Goal: Task Accomplishment & Management: Use online tool/utility

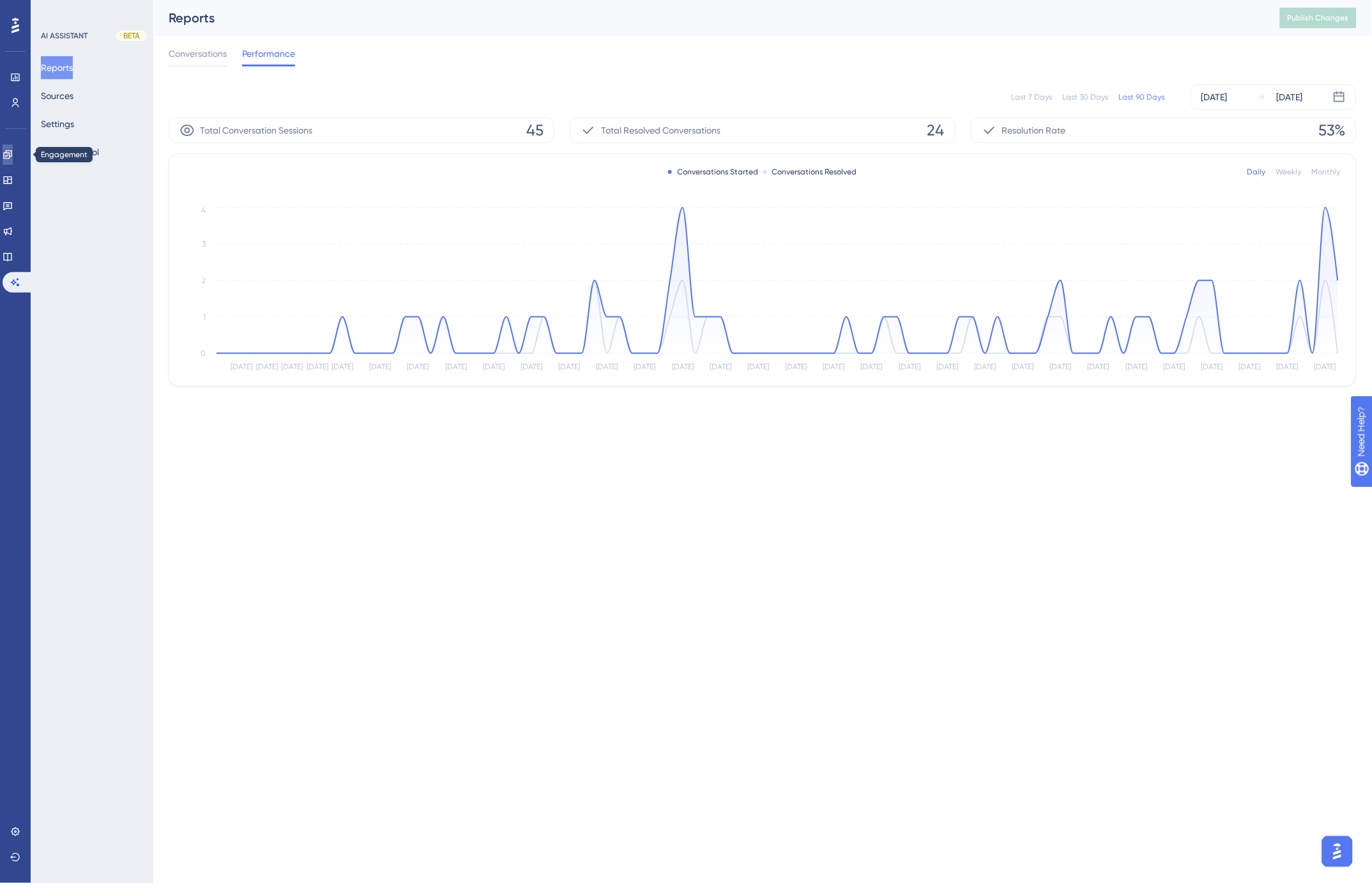
click at [11, 155] on icon at bounding box center [7, 154] width 9 height 9
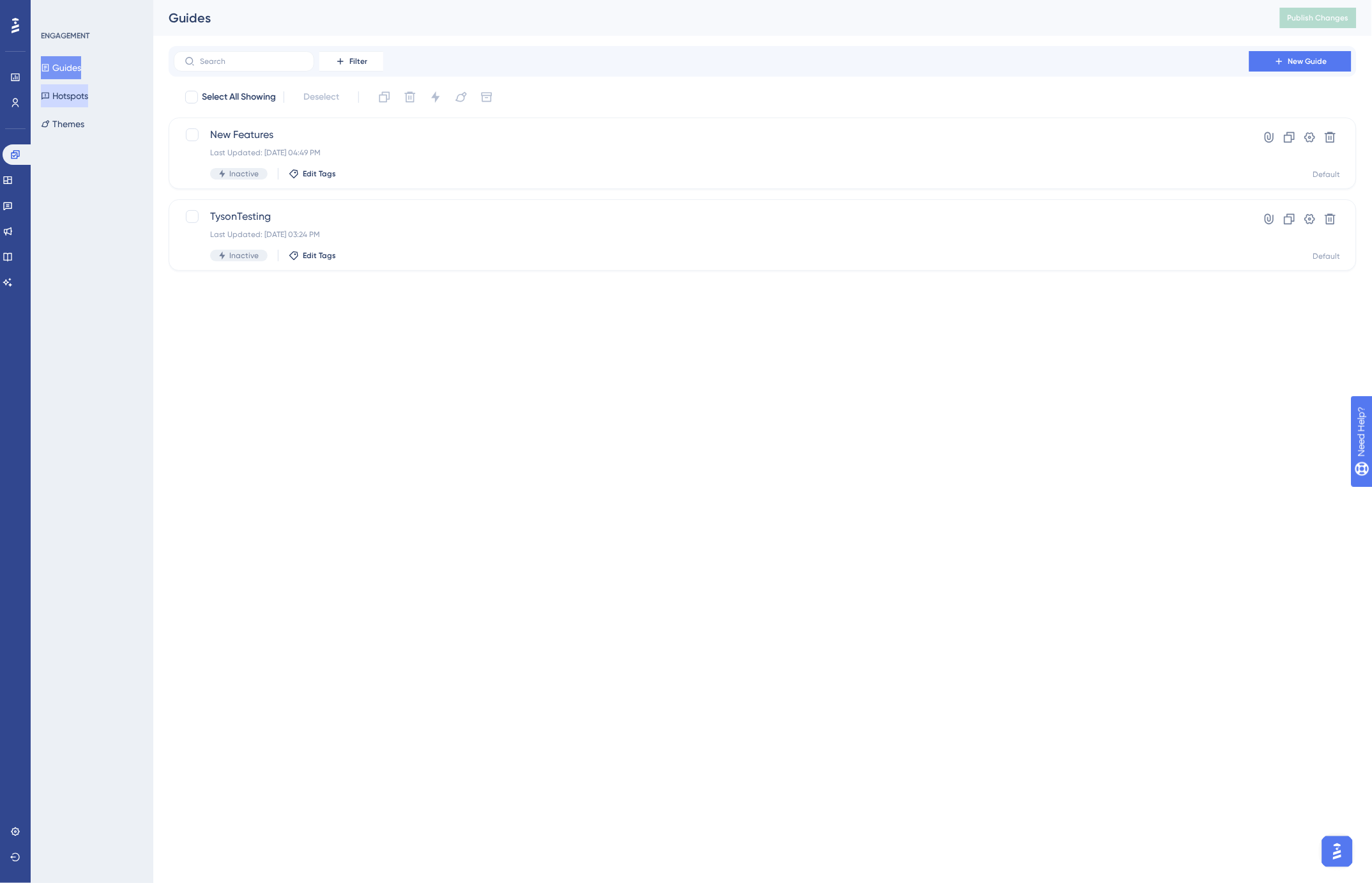
click at [71, 99] on button "Hotspots" at bounding box center [64, 96] width 47 height 23
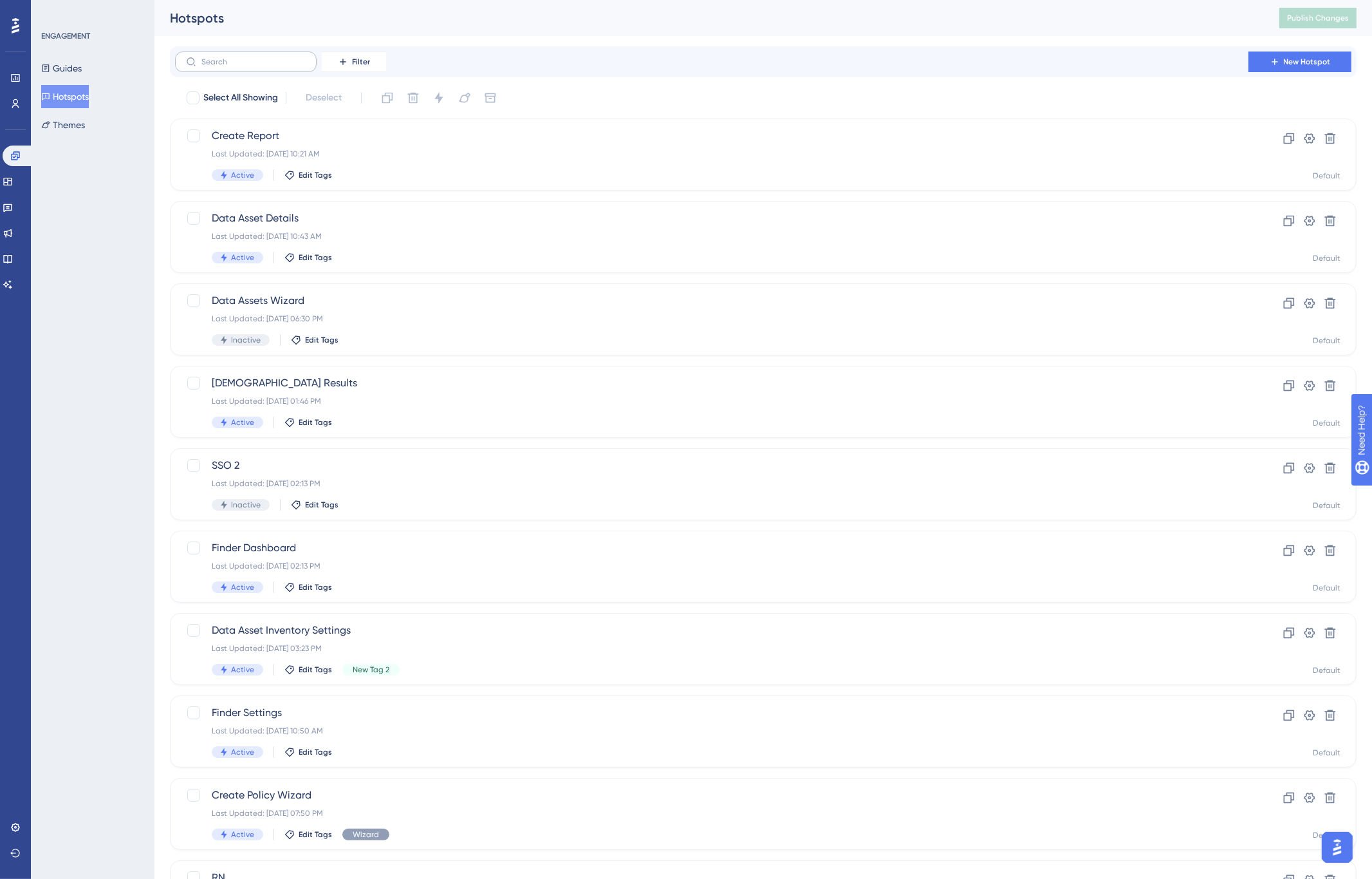
click at [223, 56] on label at bounding box center [246, 61] width 142 height 21
click at [223, 58] on input "text" at bounding box center [254, 62] width 104 height 9
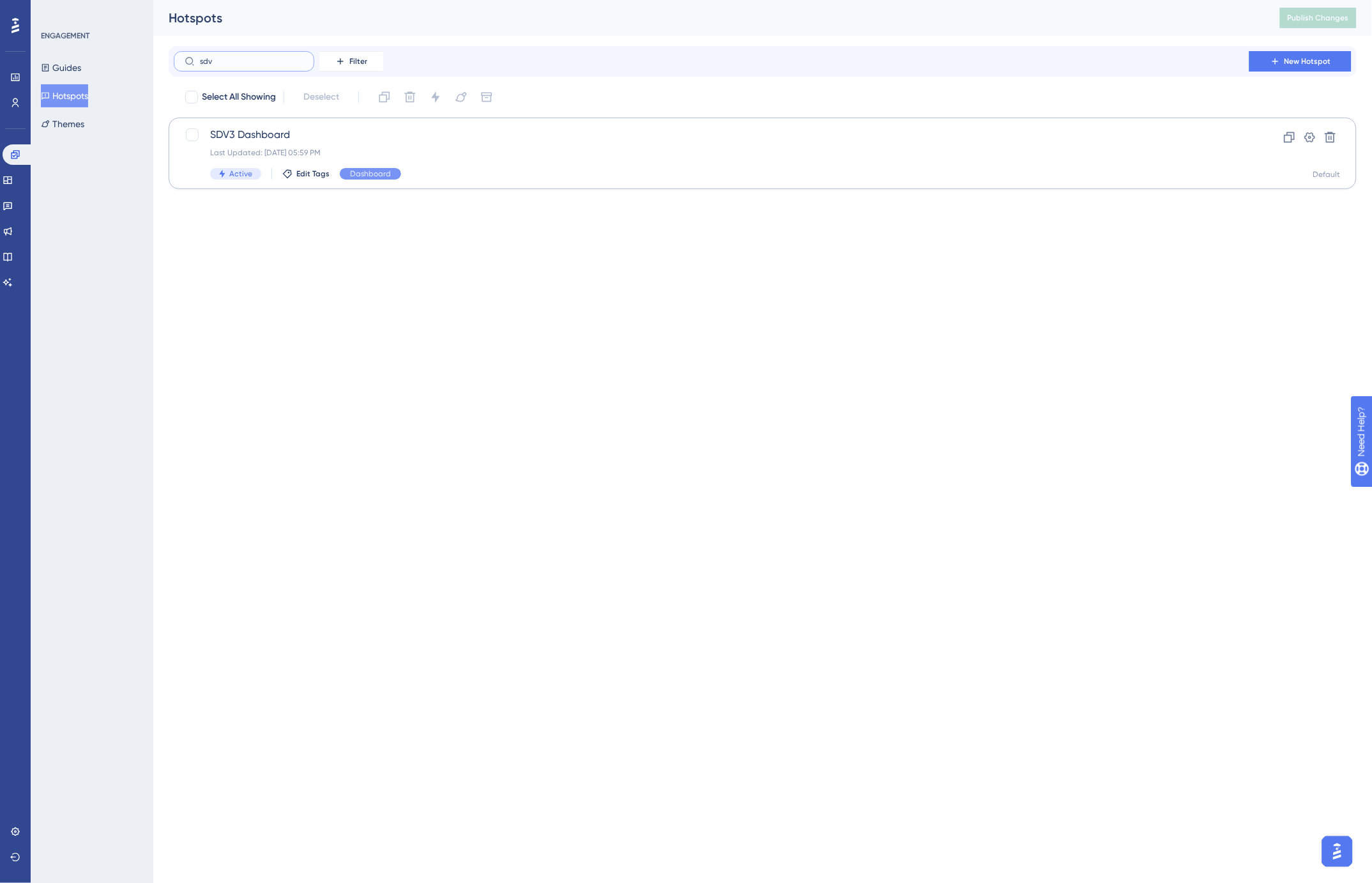
type input "sdv"
click at [277, 142] on span "SDV3 Dashboard" at bounding box center [711, 134] width 1003 height 15
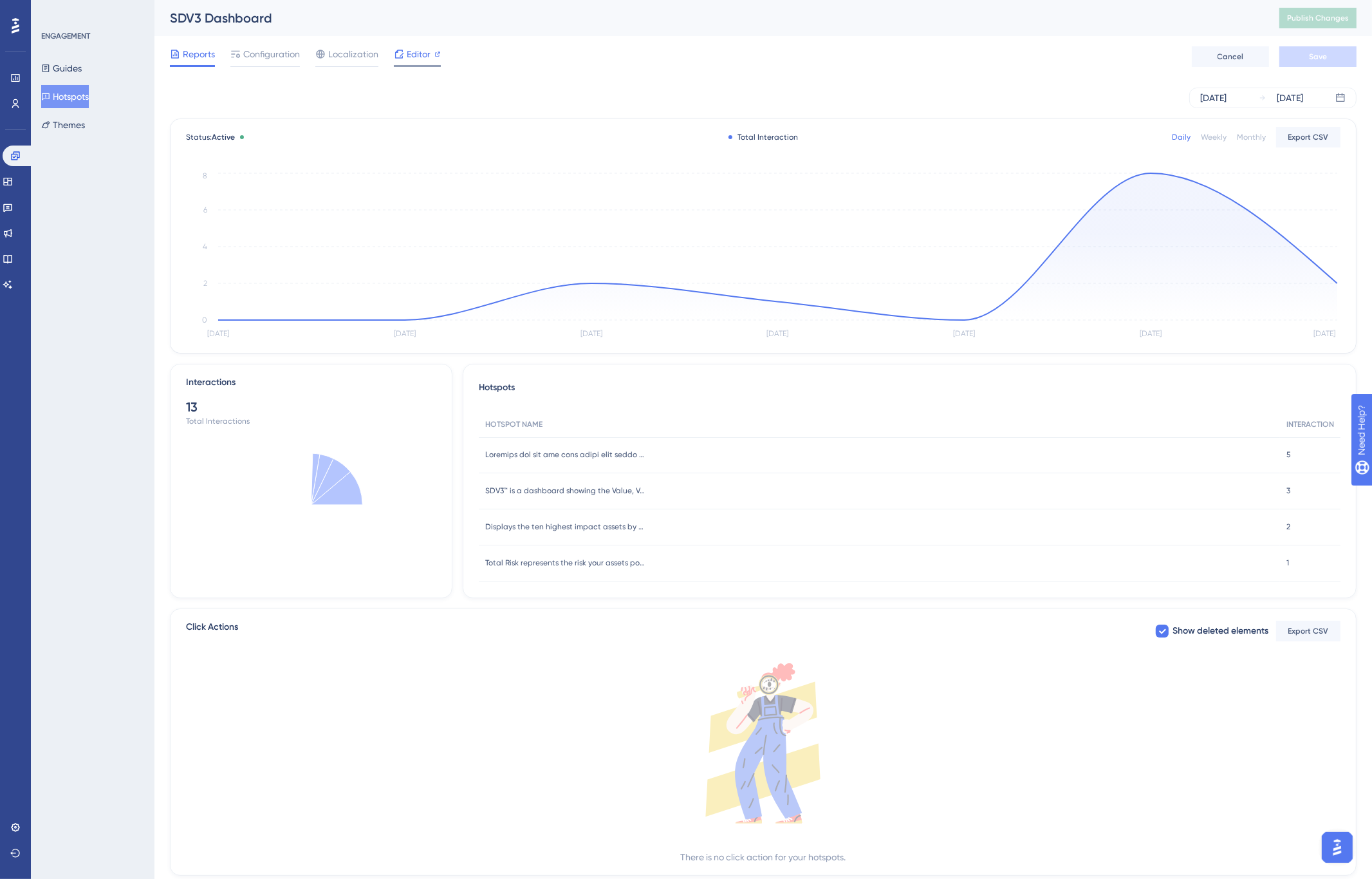
click at [405, 56] on div "Editor" at bounding box center [417, 53] width 47 height 15
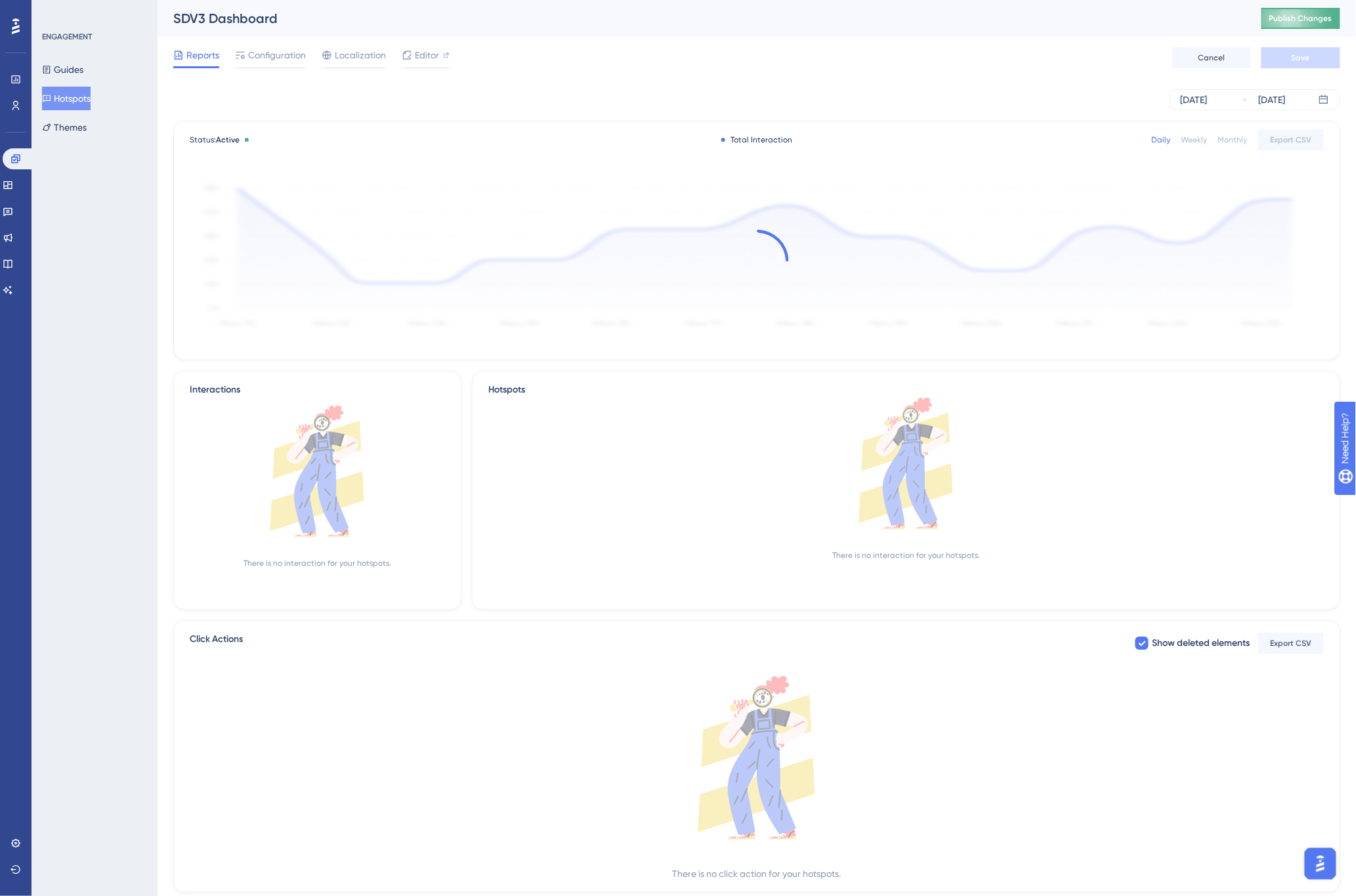
click at [1308, 20] on span "Publish Changes" at bounding box center [1301, 18] width 63 height 10
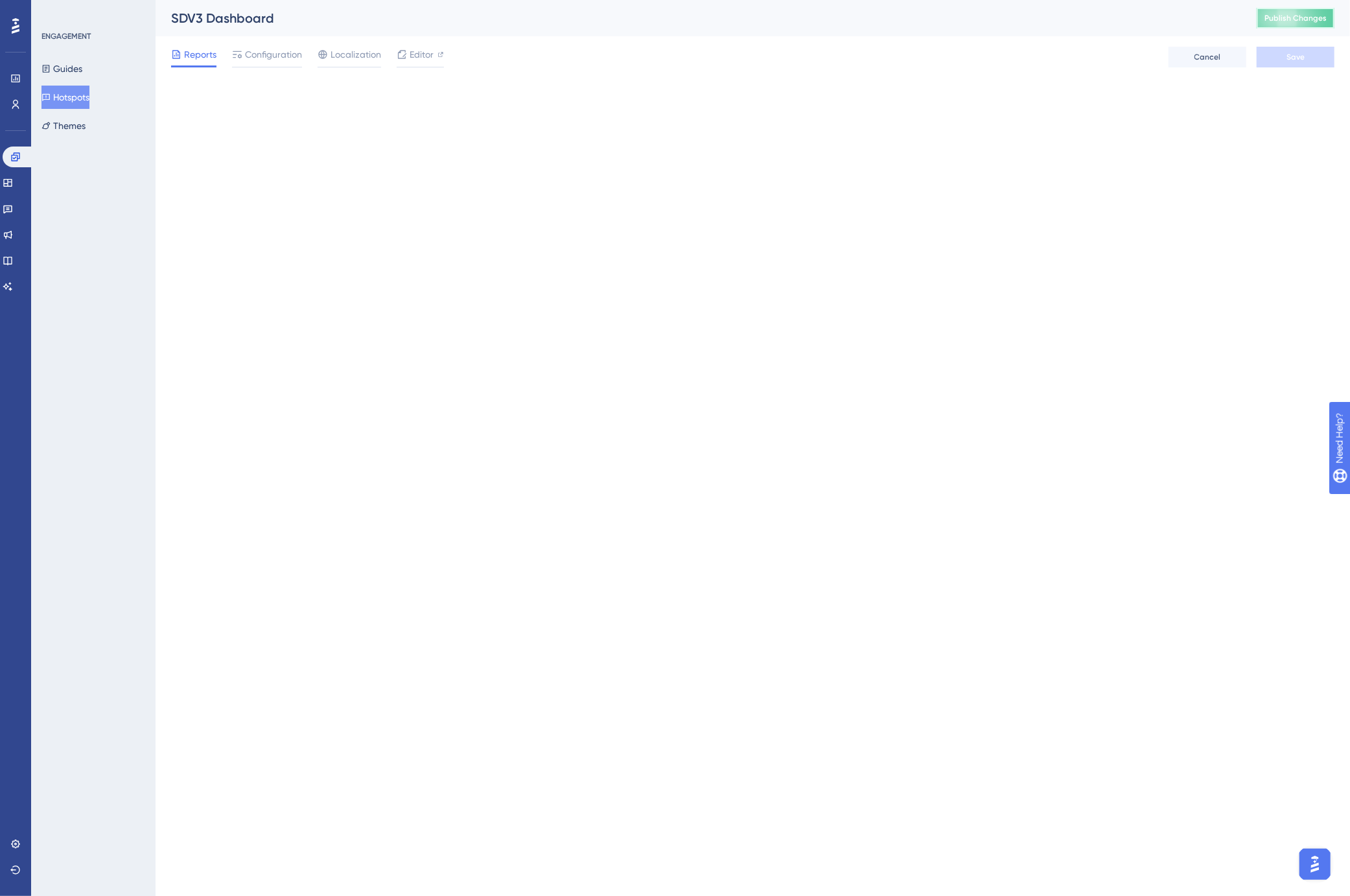
click at [1295, 23] on button "Publish Changes" at bounding box center [1295, 18] width 78 height 21
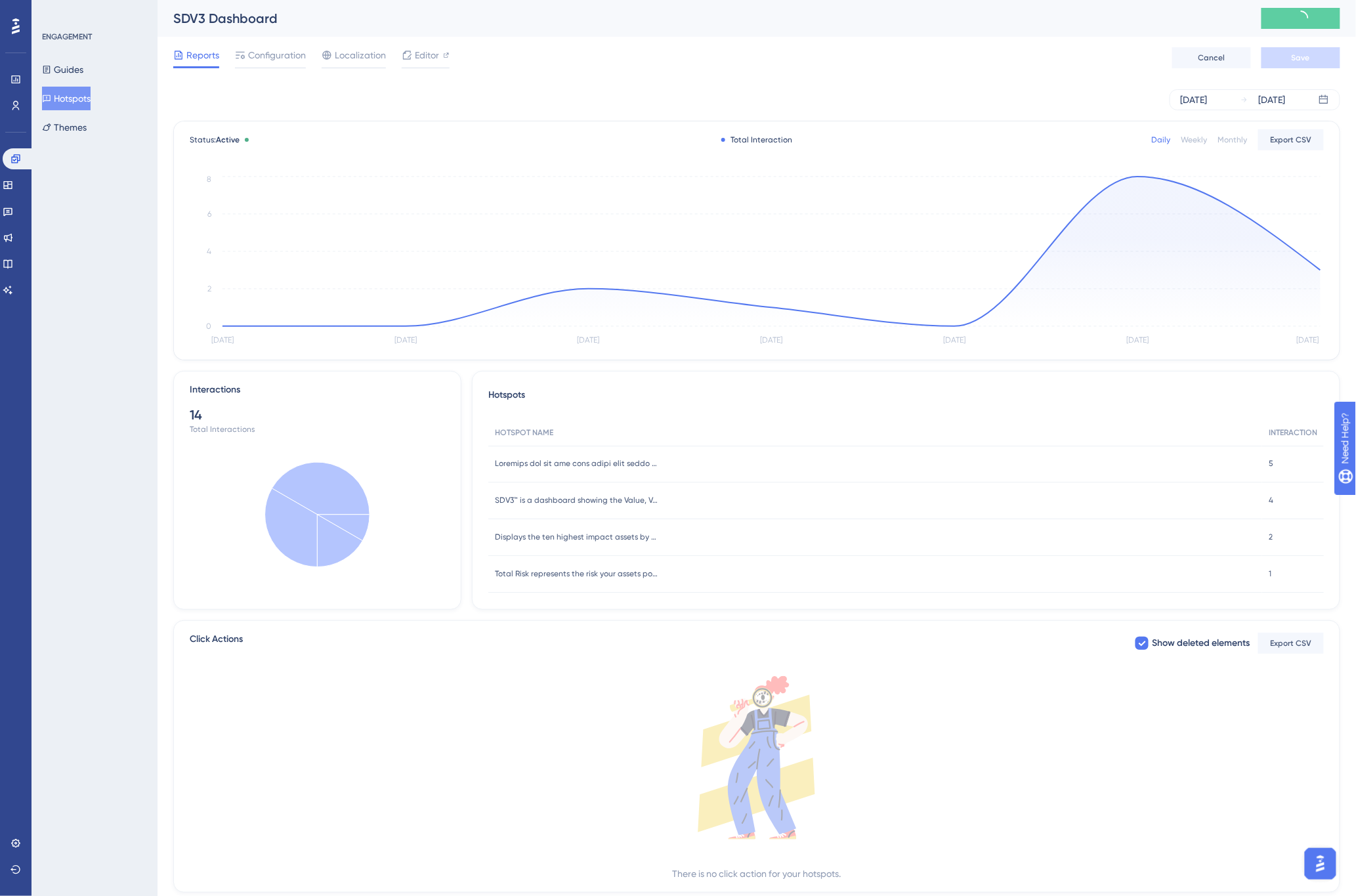
click at [898, 17] on div "SDV3 Dashboard" at bounding box center [701, 18] width 1056 height 18
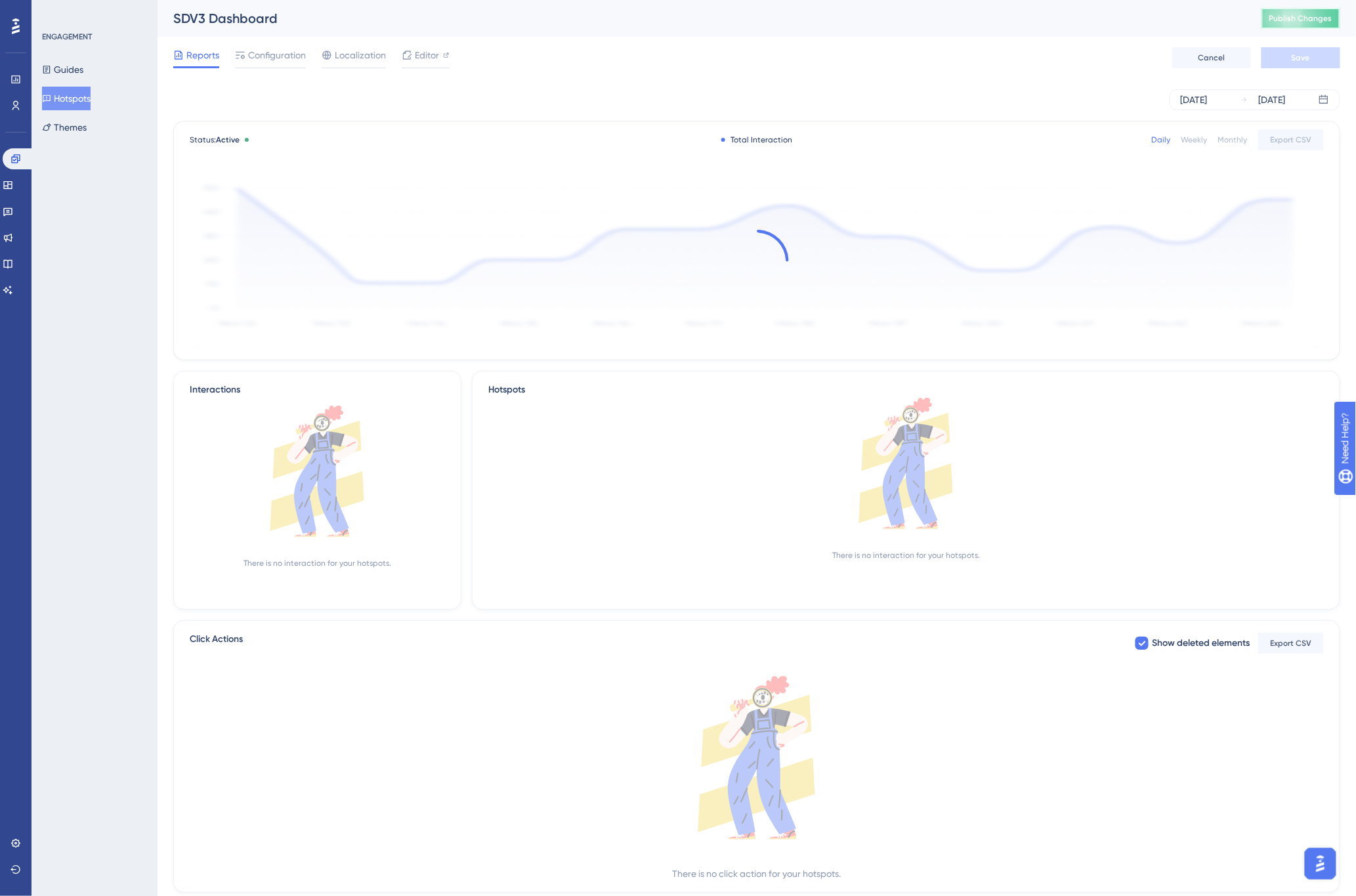
click at [1317, 10] on button "Publish Changes" at bounding box center [1300, 18] width 79 height 21
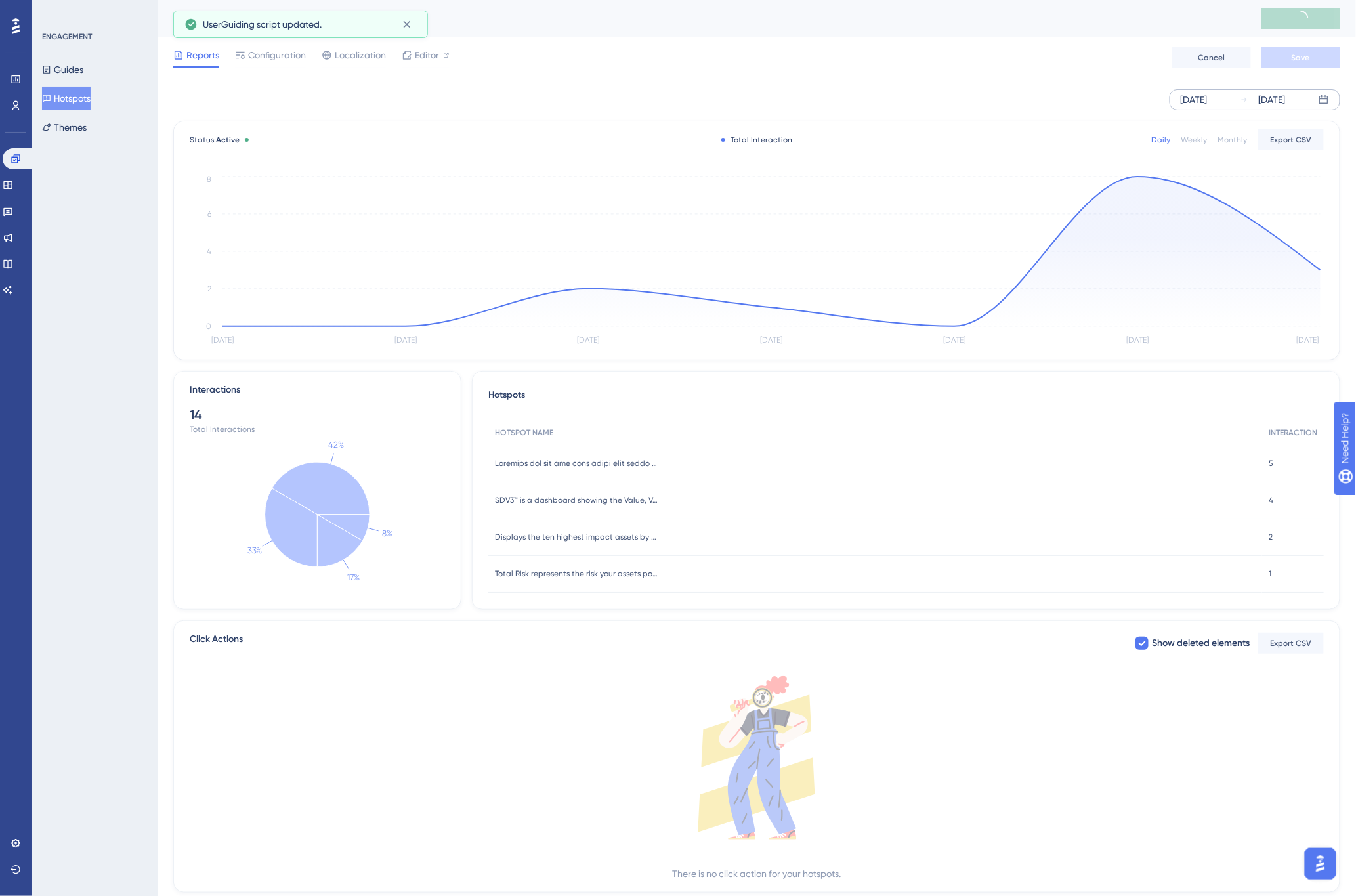
click at [1208, 97] on div "[DATE]" at bounding box center [1194, 99] width 27 height 15
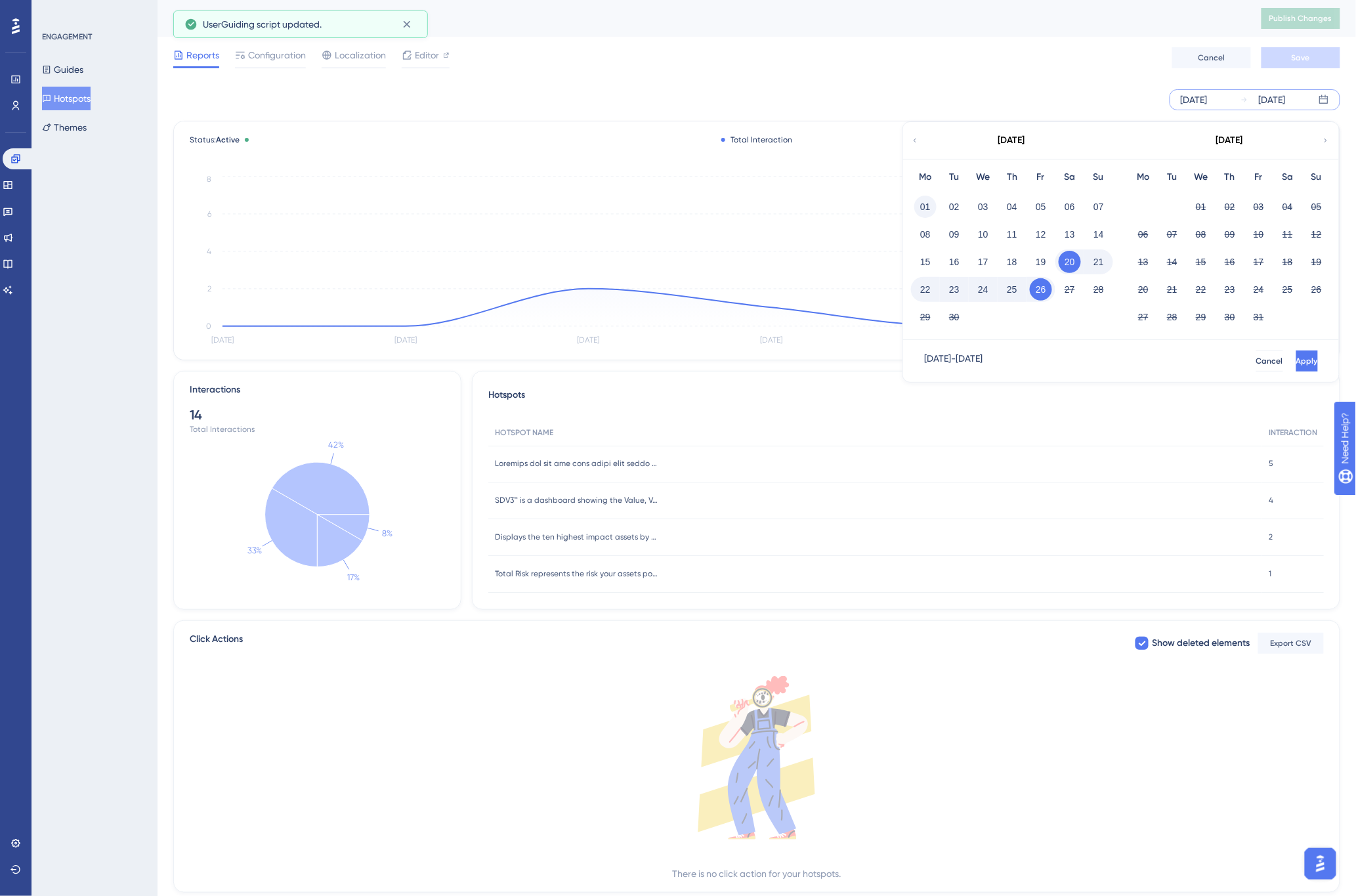
click at [921, 206] on button "01" at bounding box center [926, 206] width 22 height 22
click at [1295, 360] on span "Apply" at bounding box center [1305, 361] width 21 height 10
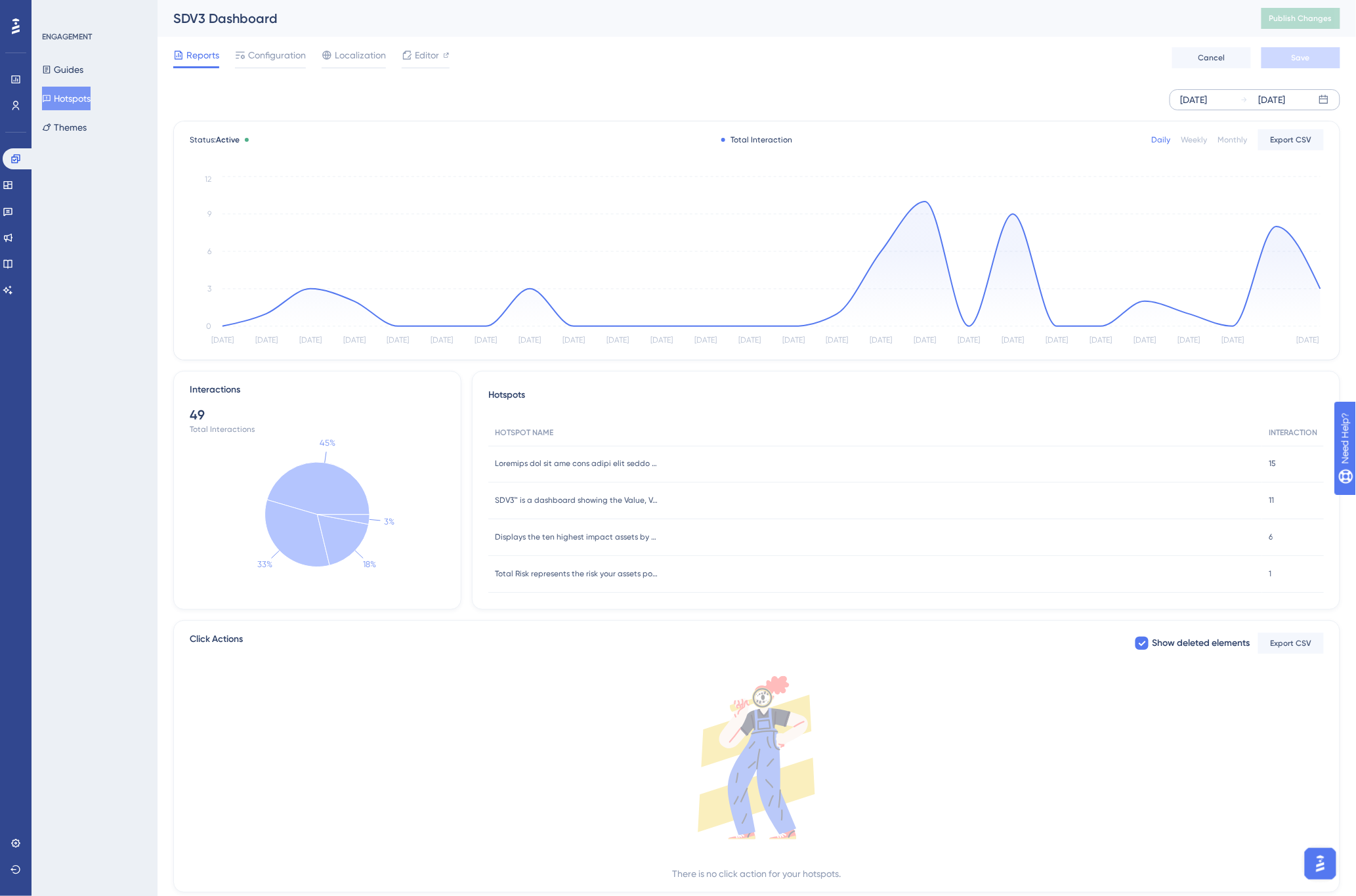
click at [901, 80] on div "[DATE] [DATE]" at bounding box center [757, 99] width 1167 height 42
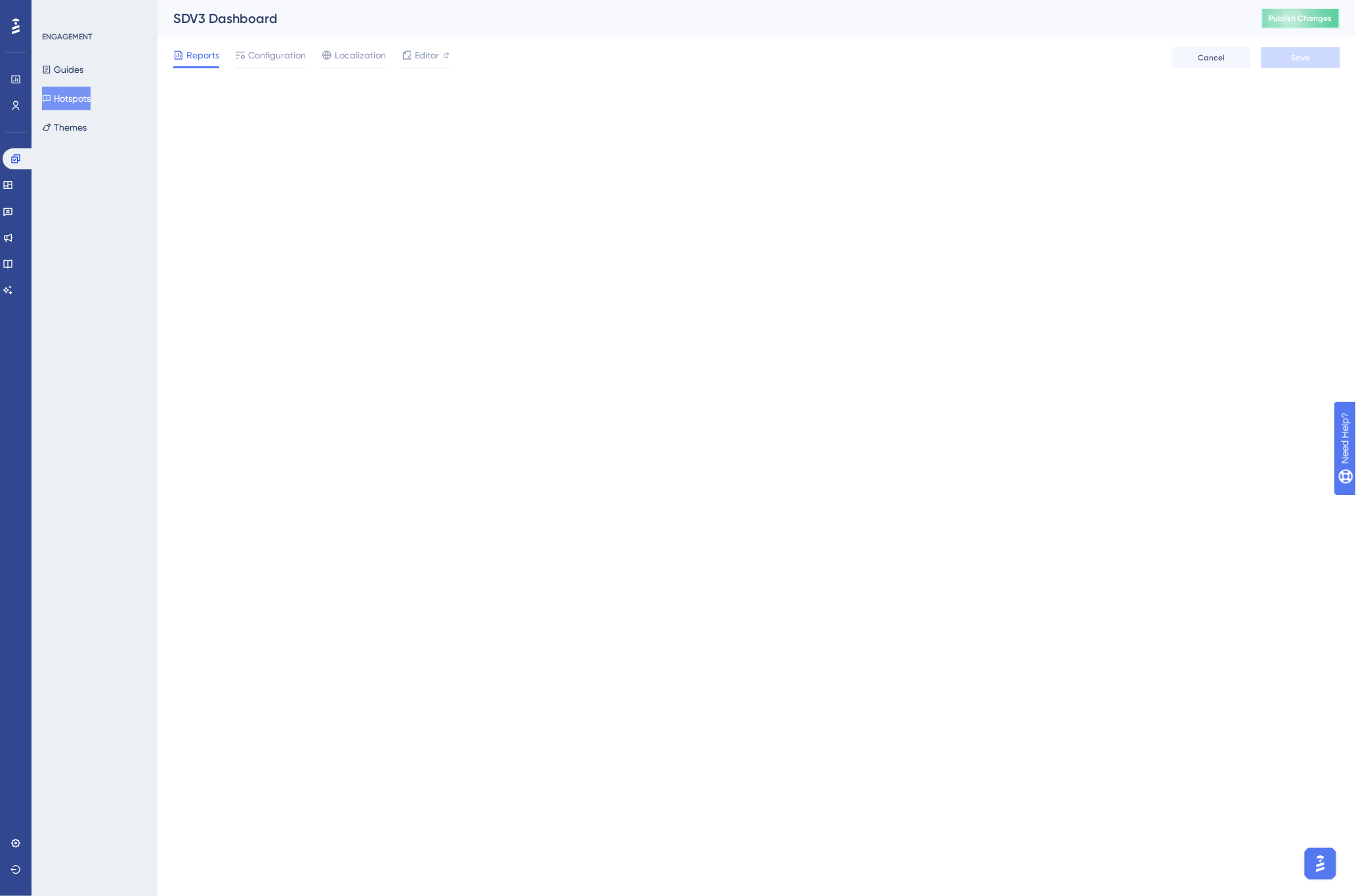
click at [1302, 15] on span "Publish Changes" at bounding box center [1301, 18] width 63 height 10
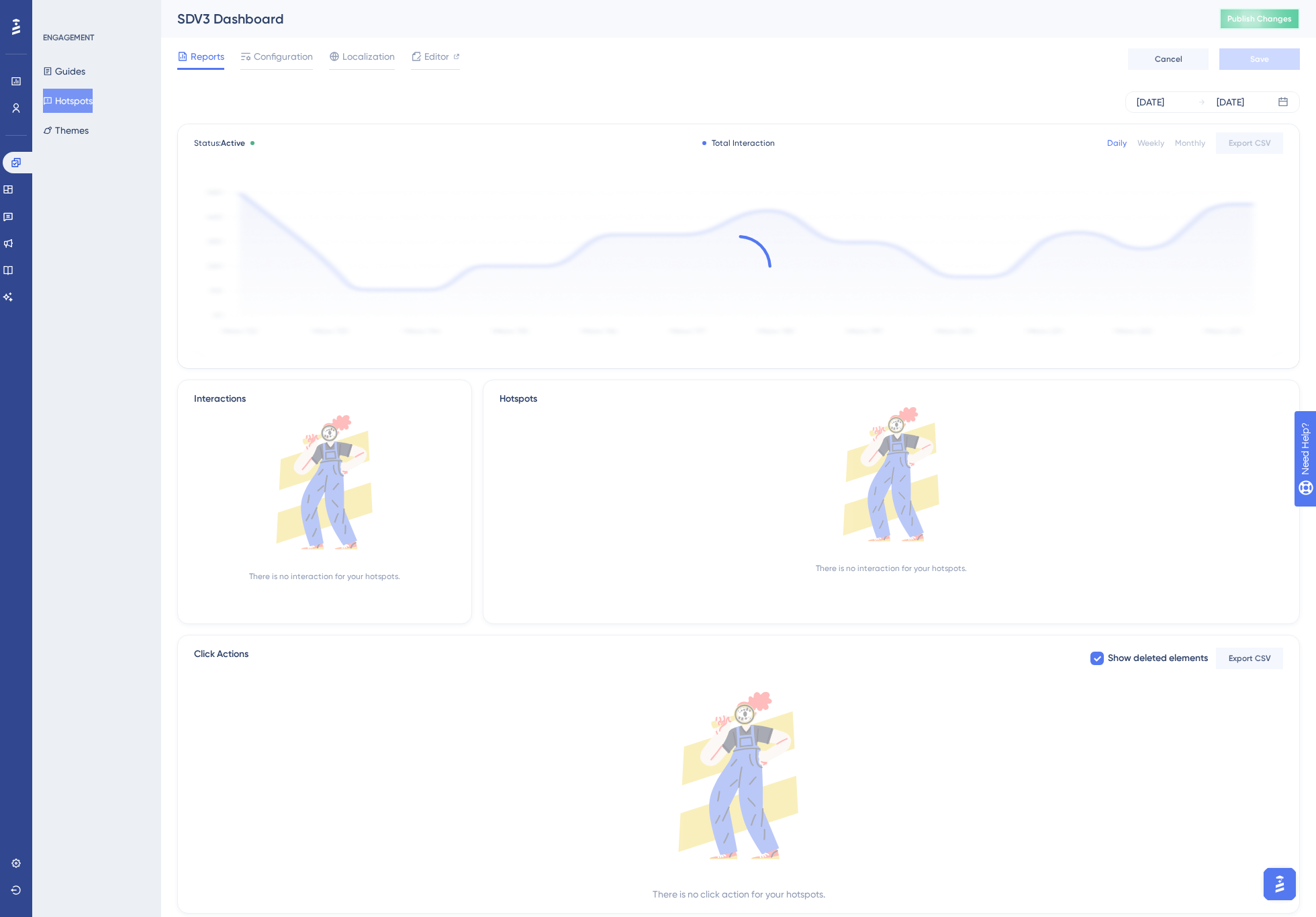
click at [1245, 21] on span "Publish Changes" at bounding box center [1260, 19] width 65 height 11
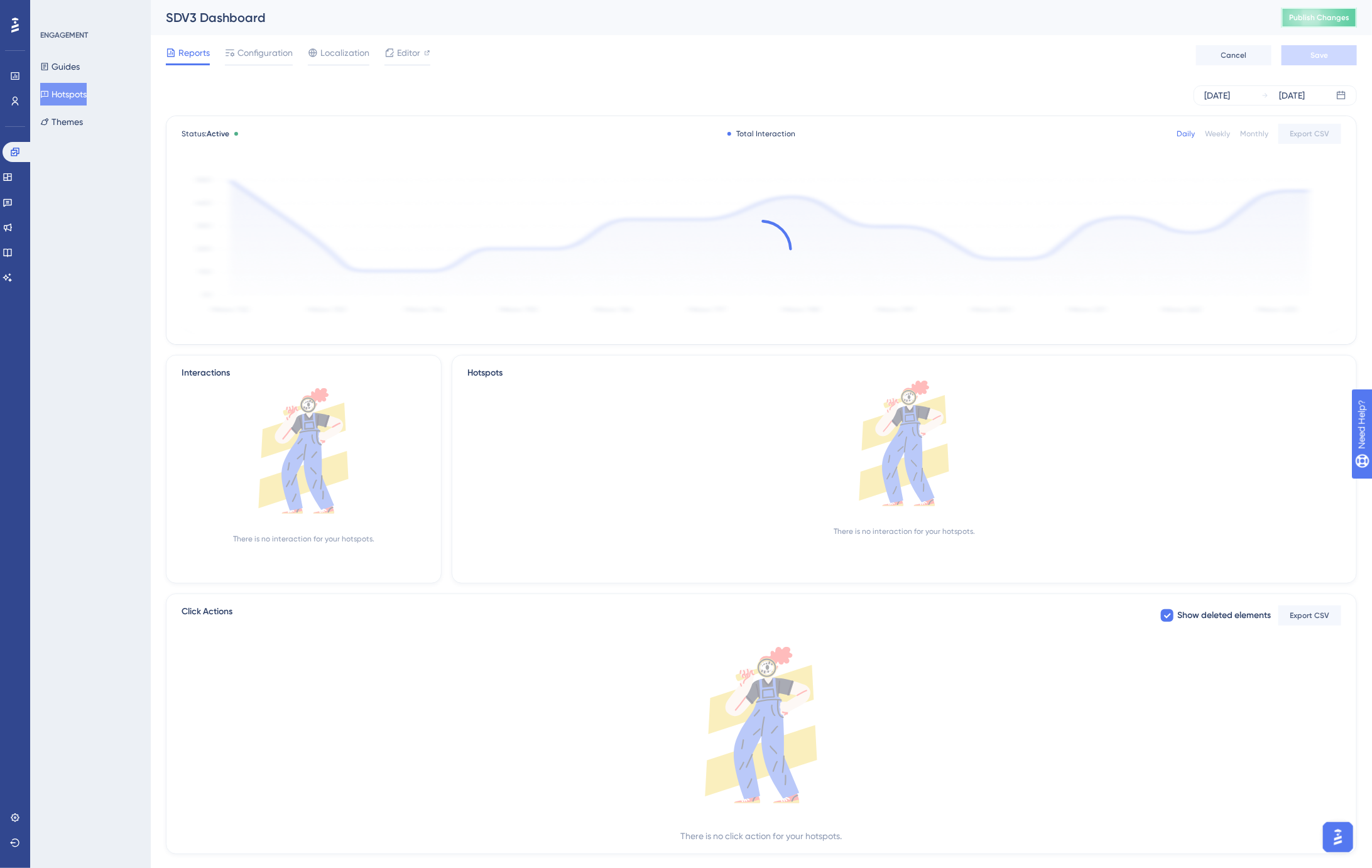
click at [1307, 15] on span "Publish Changes" at bounding box center [1319, 18] width 60 height 10
click at [1314, 20] on span "Publish Changes" at bounding box center [1319, 18] width 60 height 10
